Goal: Complete application form: Complete application form

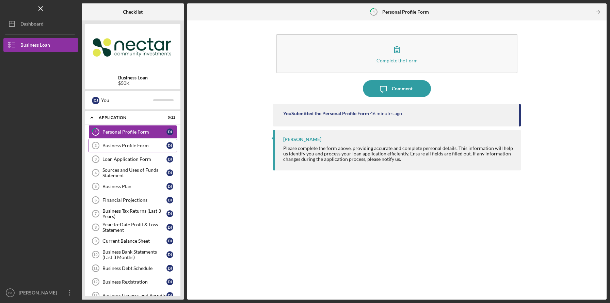
click at [131, 145] on div "Business Profile Form" at bounding box center [134, 145] width 64 height 5
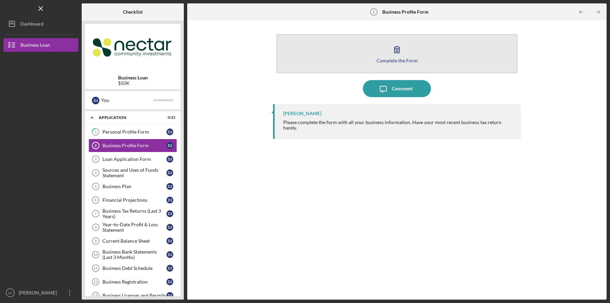
click at [363, 49] on button "Complete the Form Form" at bounding box center [396, 53] width 241 height 39
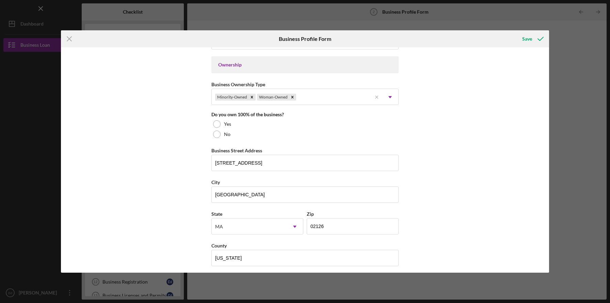
scroll to position [309, 0]
click at [215, 124] on div at bounding box center [216, 123] width 7 height 7
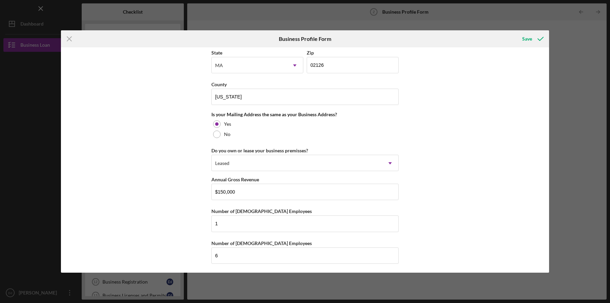
scroll to position [471, 0]
click at [526, 37] on div "Save" at bounding box center [527, 39] width 10 height 14
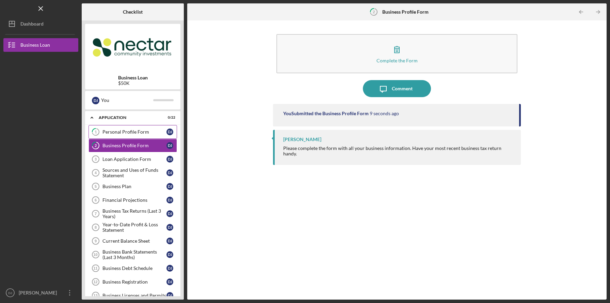
click at [155, 134] on div "Personal Profile Form" at bounding box center [134, 131] width 64 height 5
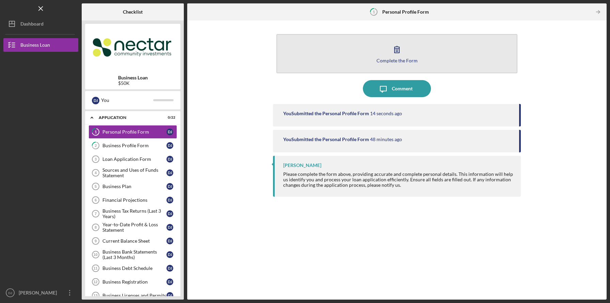
click at [405, 62] on div "Complete the Form" at bounding box center [396, 60] width 41 height 5
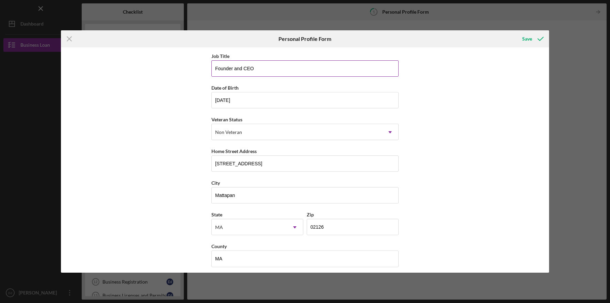
scroll to position [35, 0]
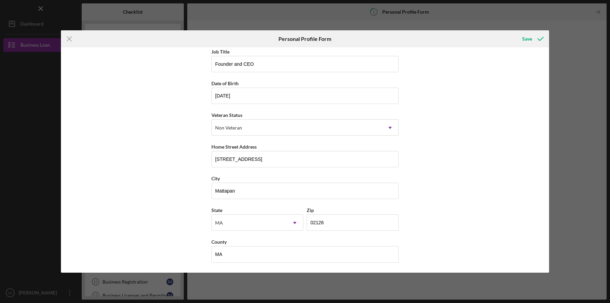
click at [506, 141] on div "First Name [PERSON_NAME] Middle Name Last Name [PERSON_NAME] Job Title Founder …" at bounding box center [305, 159] width 488 height 225
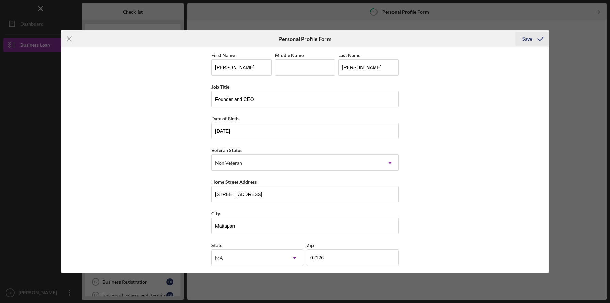
click at [532, 38] on icon "submit" at bounding box center [540, 38] width 17 height 17
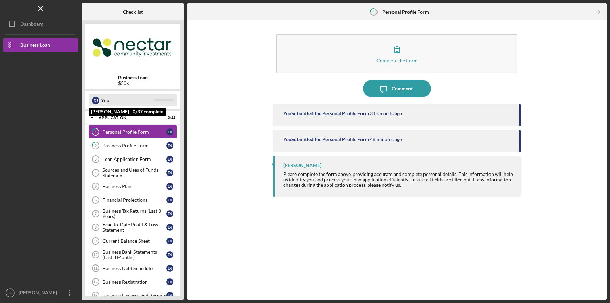
click at [138, 100] on div "You" at bounding box center [127, 100] width 52 height 12
click at [133, 147] on div "Business Profile Form" at bounding box center [134, 145] width 64 height 5
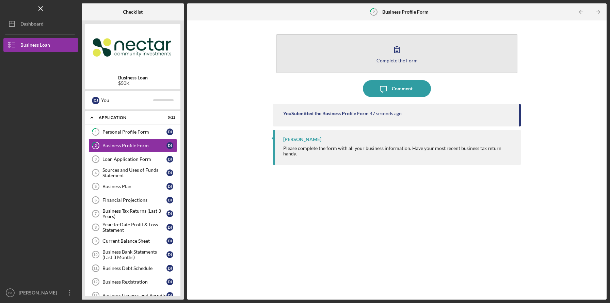
click at [334, 62] on button "Complete the Form Form" at bounding box center [396, 53] width 241 height 39
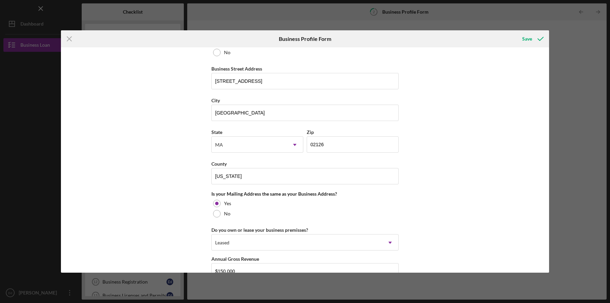
scroll to position [471, 0]
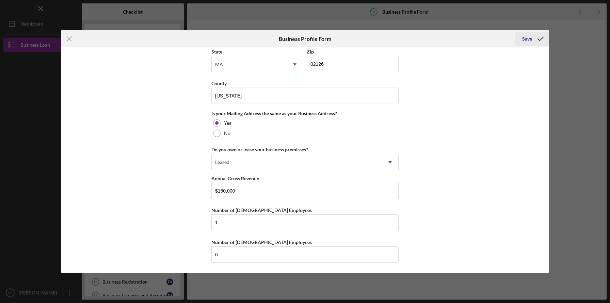
click at [524, 43] on div "Save" at bounding box center [527, 39] width 10 height 14
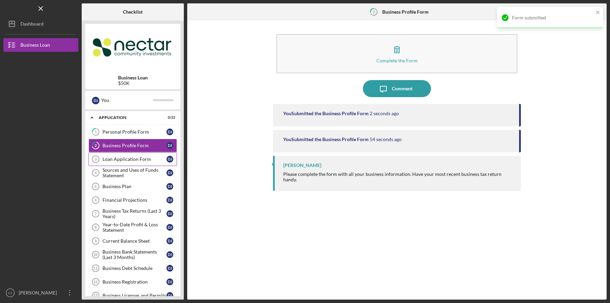
click at [137, 161] on div "Loan Application Form" at bounding box center [134, 158] width 64 height 5
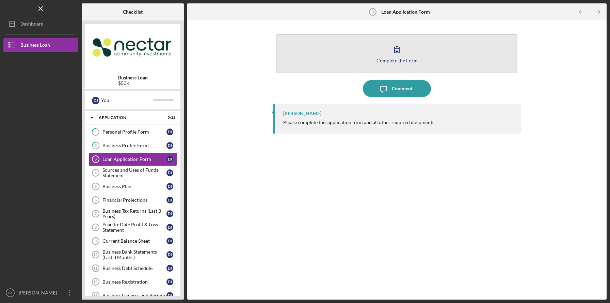
click at [406, 52] on button "Complete the Form Form" at bounding box center [396, 53] width 241 height 39
